Goal: Use online tool/utility: Utilize a website feature to perform a specific function

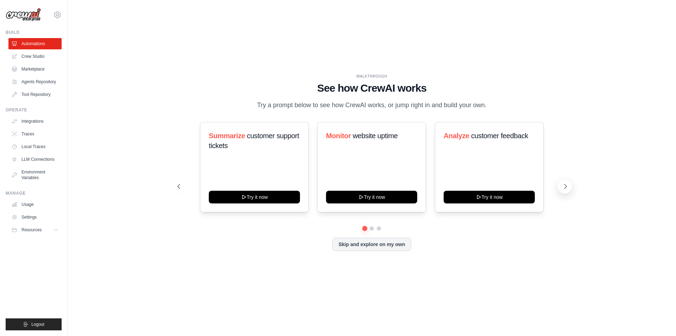
click at [562, 186] on icon at bounding box center [565, 186] width 7 height 7
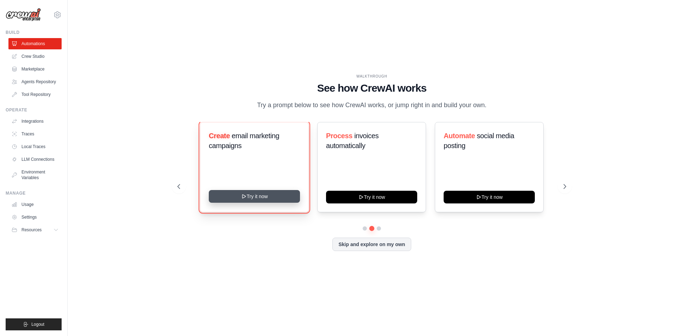
click at [261, 198] on button "Try it now" at bounding box center [254, 196] width 91 height 13
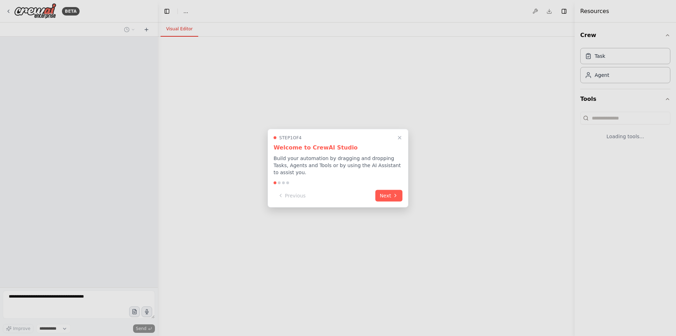
select select "****"
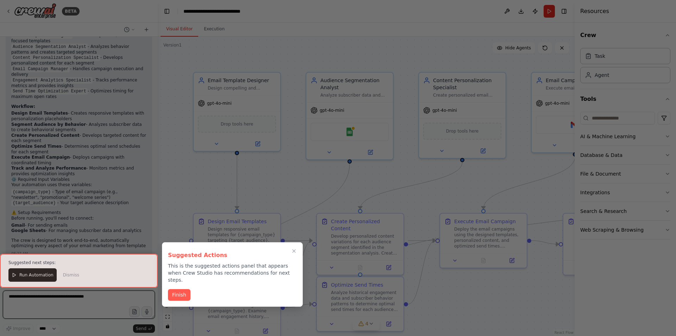
scroll to position [588, 0]
